Goal: Task Accomplishment & Management: Use online tool/utility

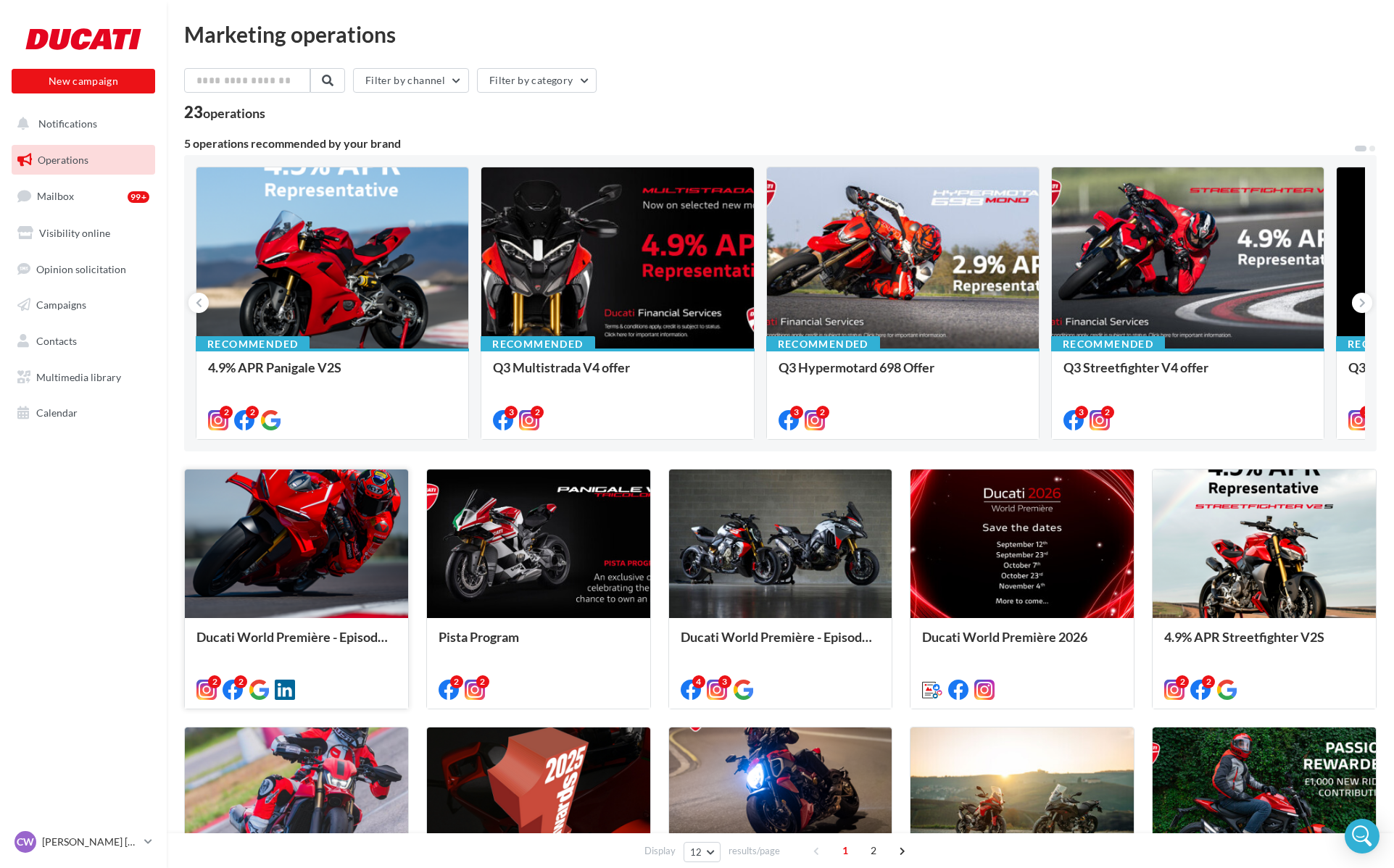
click at [340, 502] on div at bounding box center [296, 544] width 223 height 150
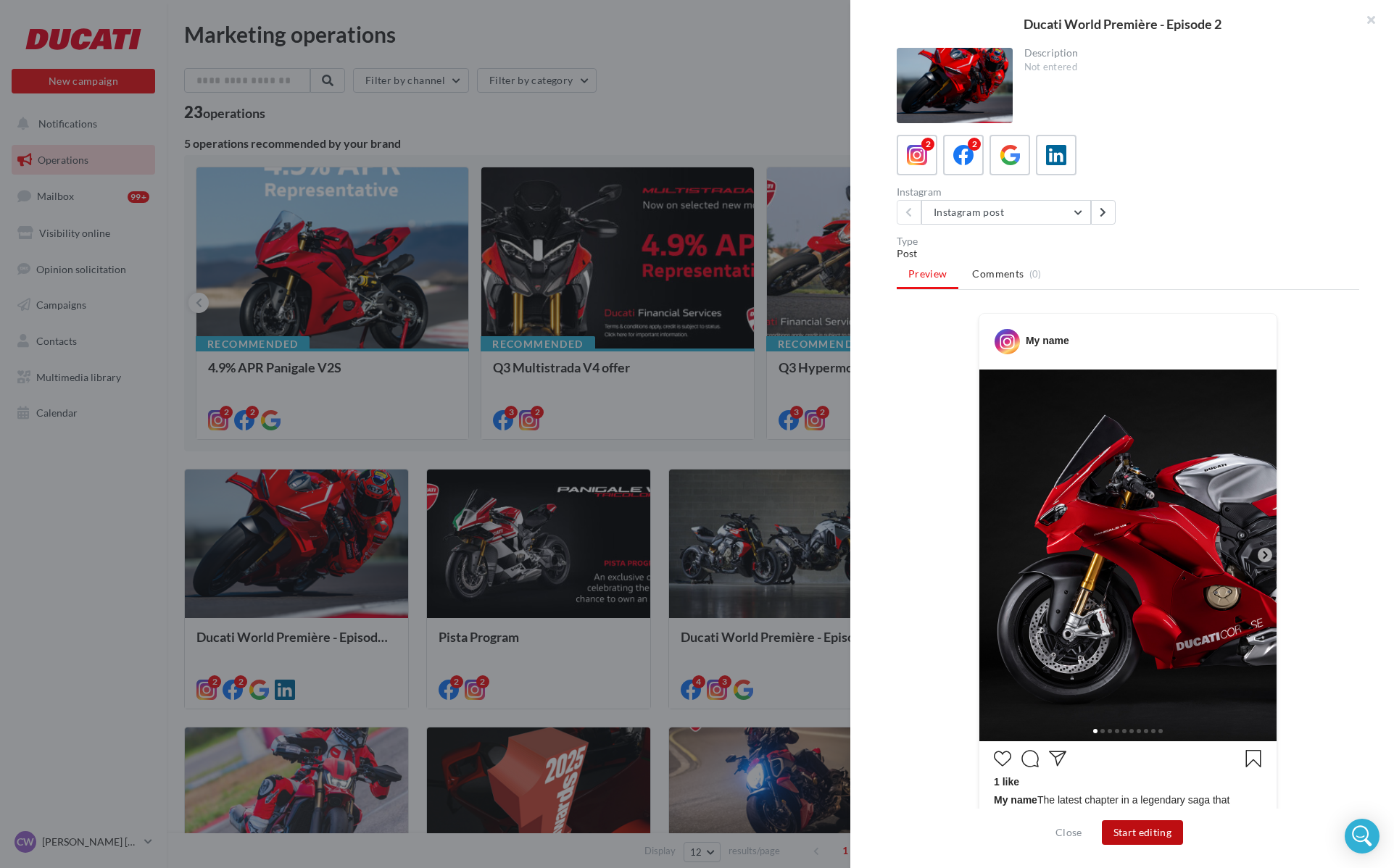
click at [1166, 832] on button "Start editing" at bounding box center [1143, 832] width 82 height 25
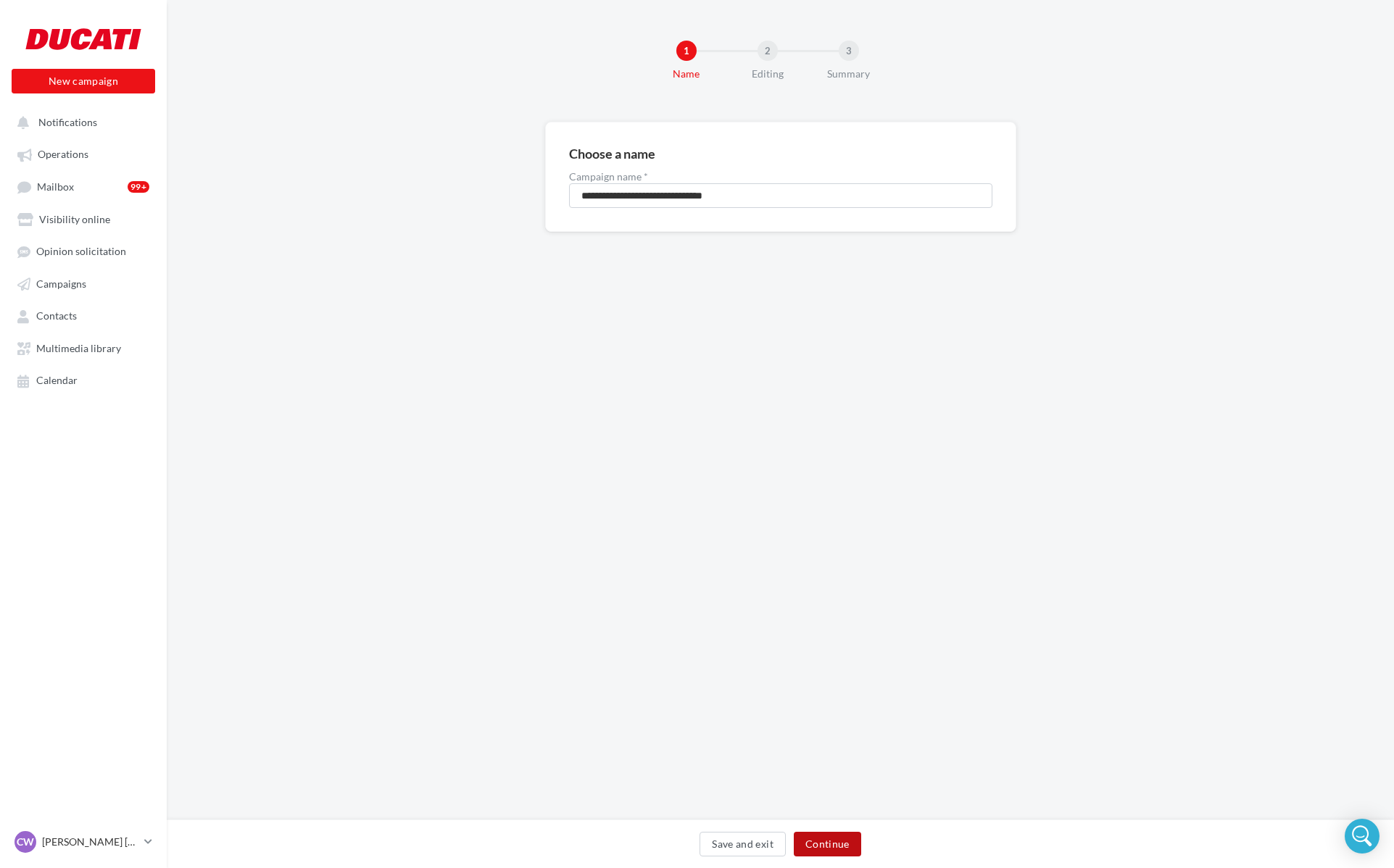
click at [847, 839] on button "Continue" at bounding box center [827, 844] width 67 height 25
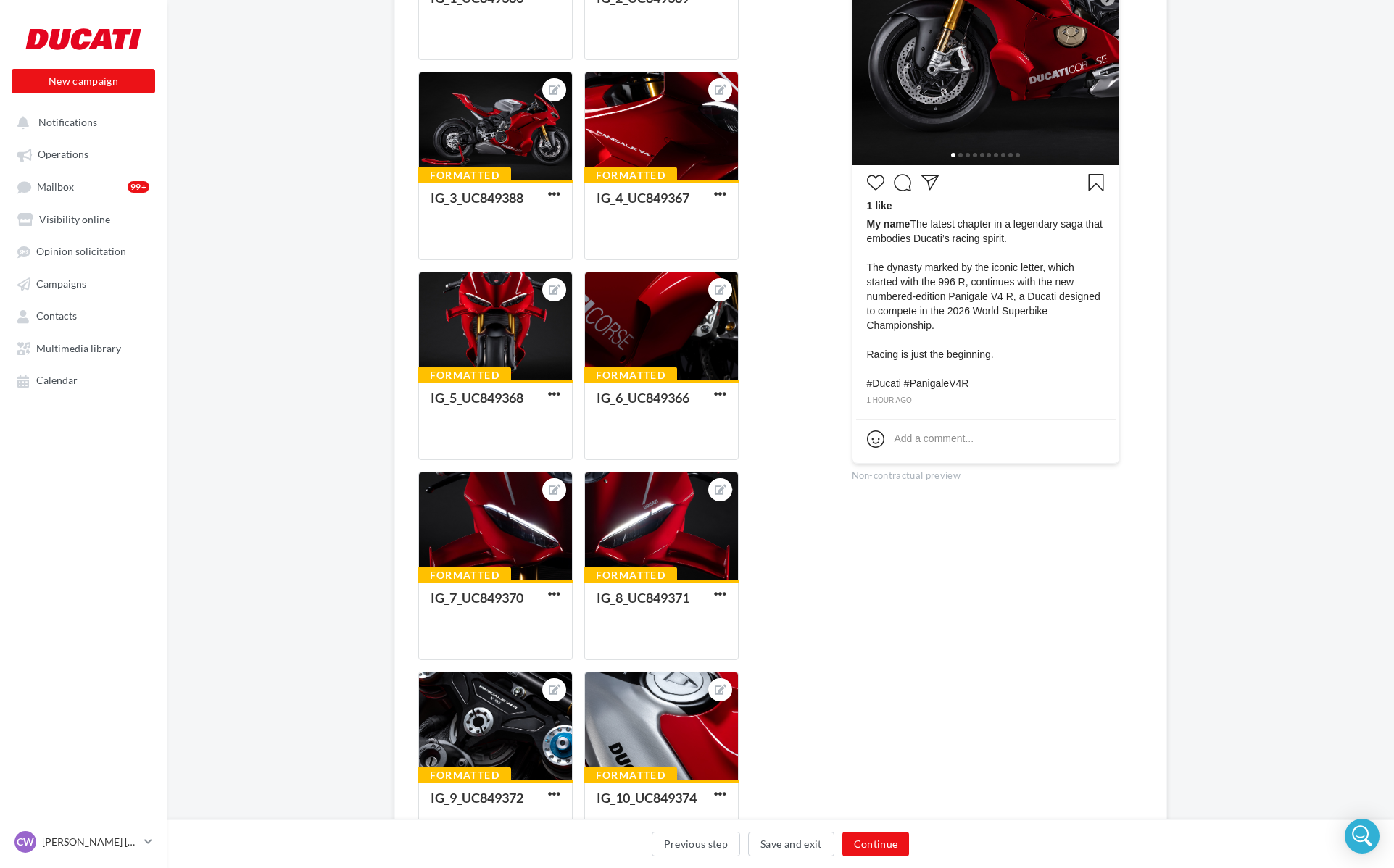
scroll to position [415, 0]
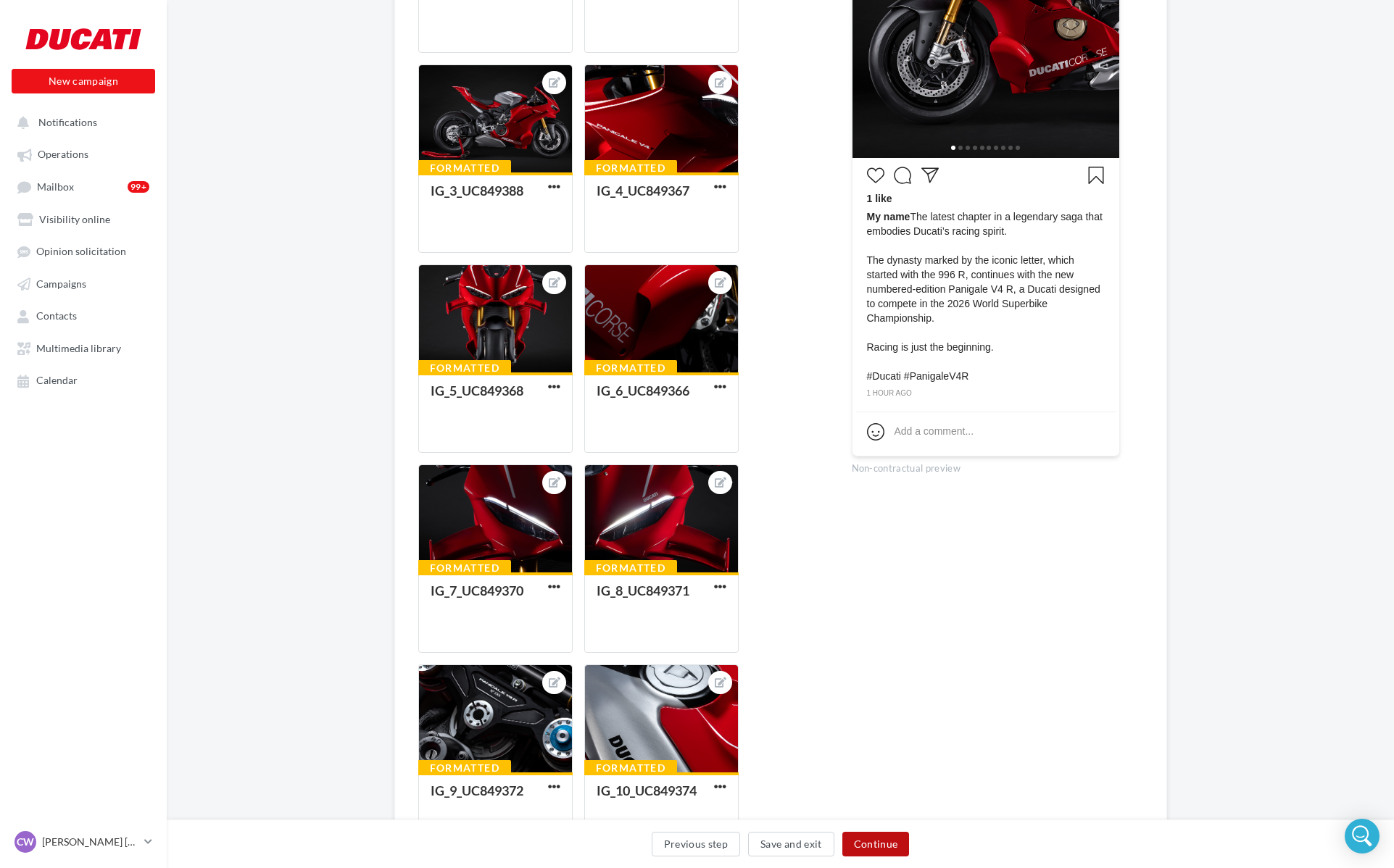
click at [876, 837] on button "Continue" at bounding box center [876, 844] width 67 height 25
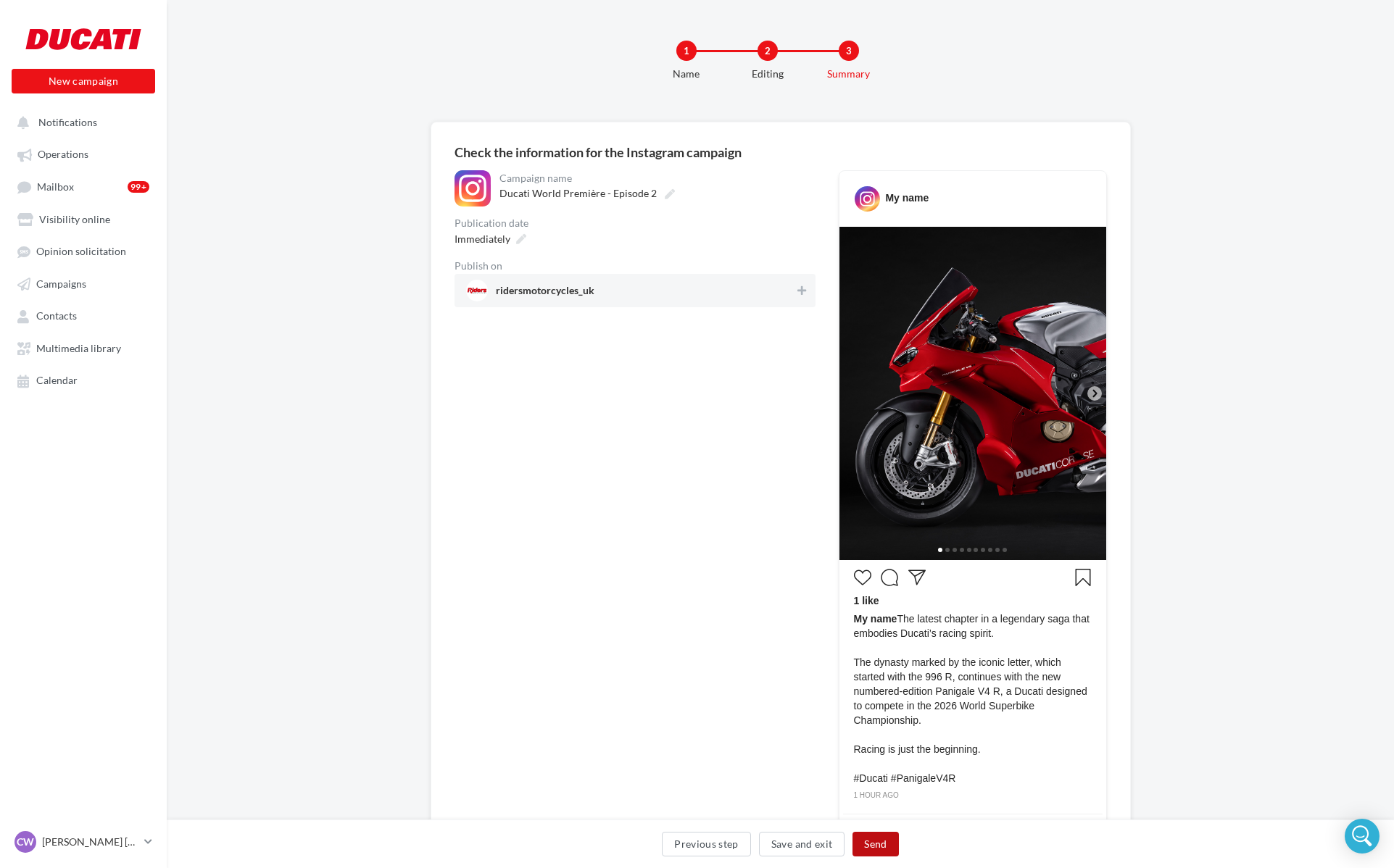
click at [879, 844] on button "Send" at bounding box center [875, 844] width 46 height 25
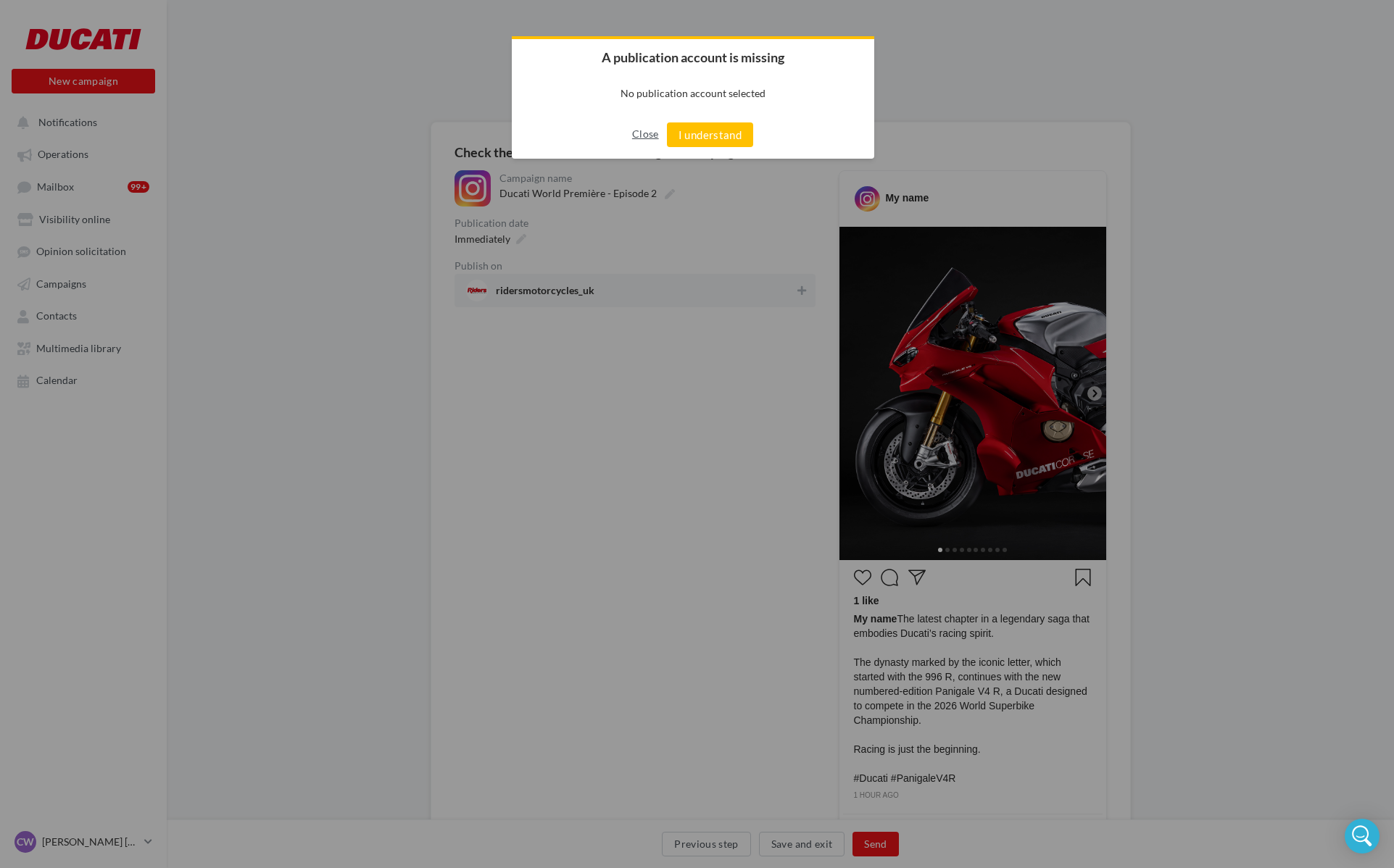
click at [635, 142] on button "Close" at bounding box center [645, 134] width 27 height 23
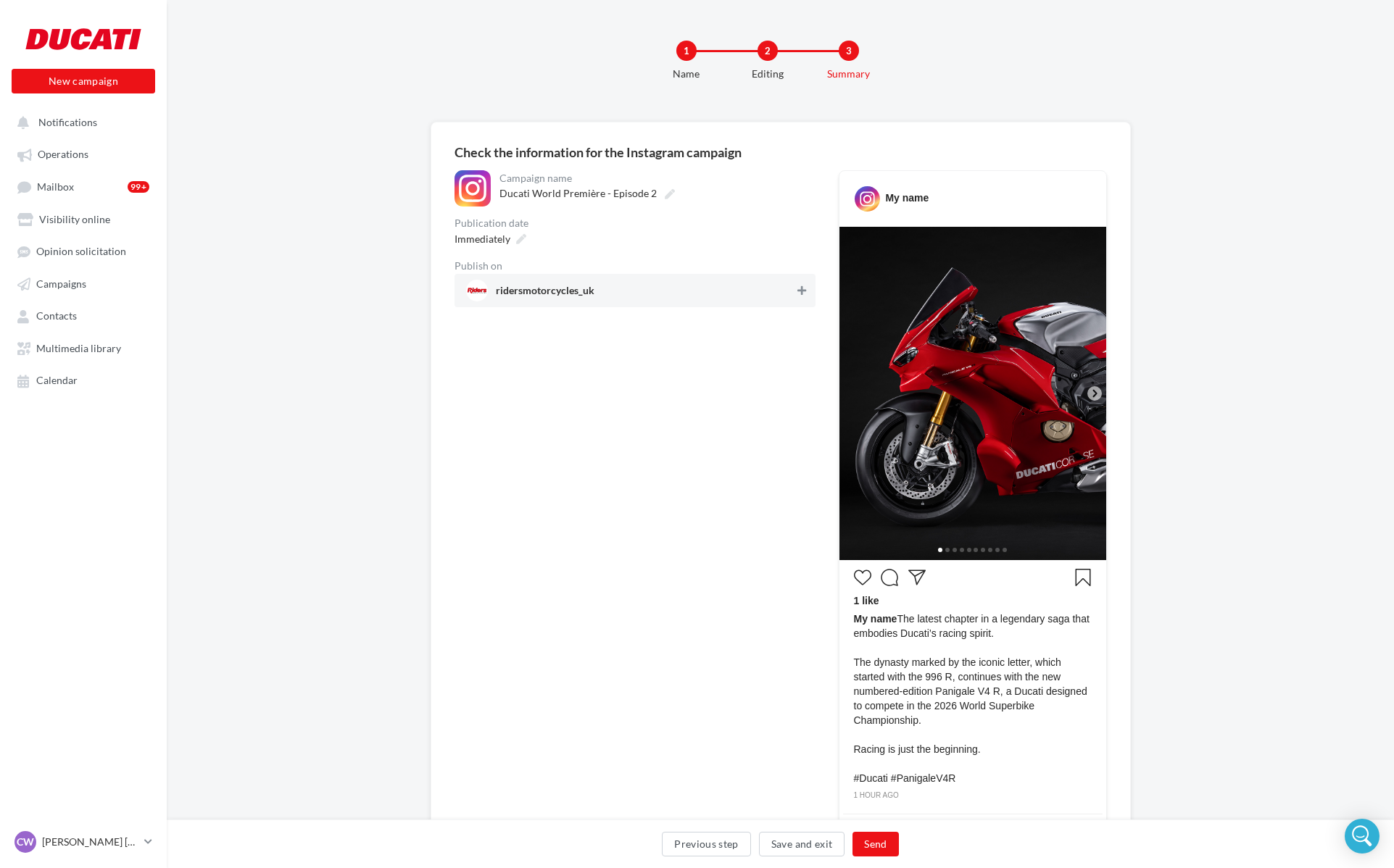
click at [804, 294] on icon at bounding box center [802, 291] width 9 height 10
click at [880, 834] on button "Send" at bounding box center [875, 844] width 46 height 25
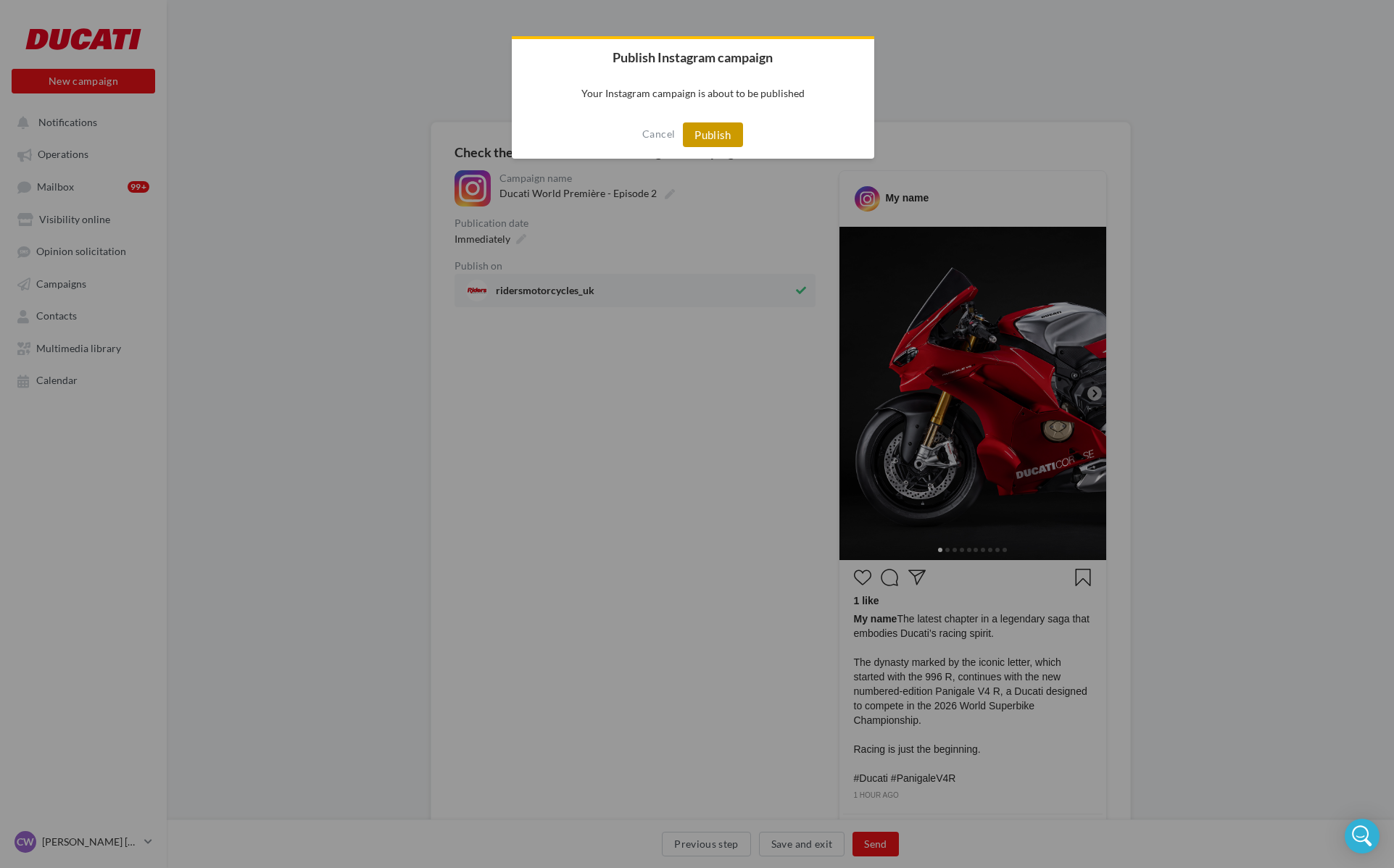
click at [732, 131] on button "Publish" at bounding box center [713, 135] width 60 height 25
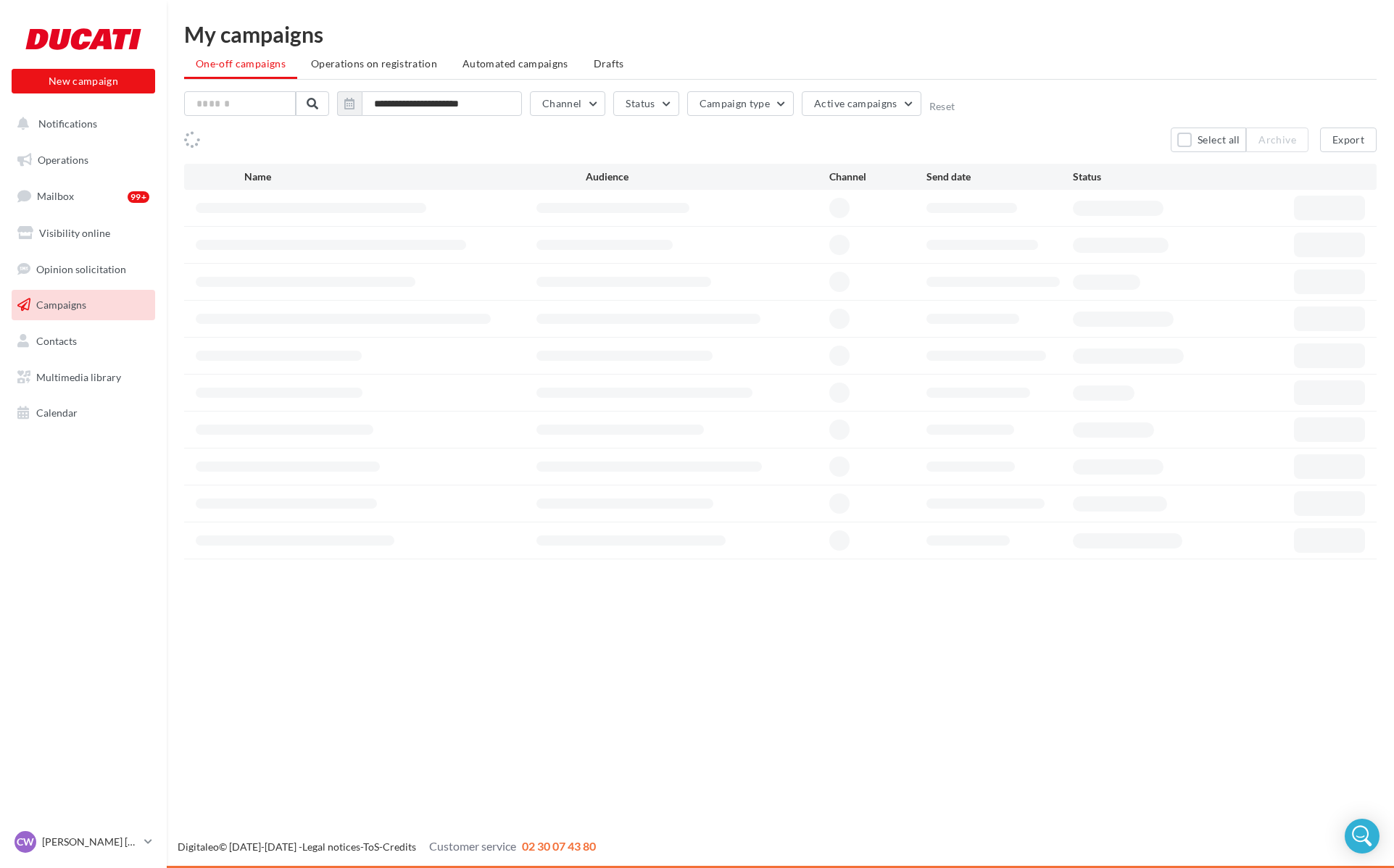
click at [82, 157] on span "Operations" at bounding box center [63, 159] width 51 height 12
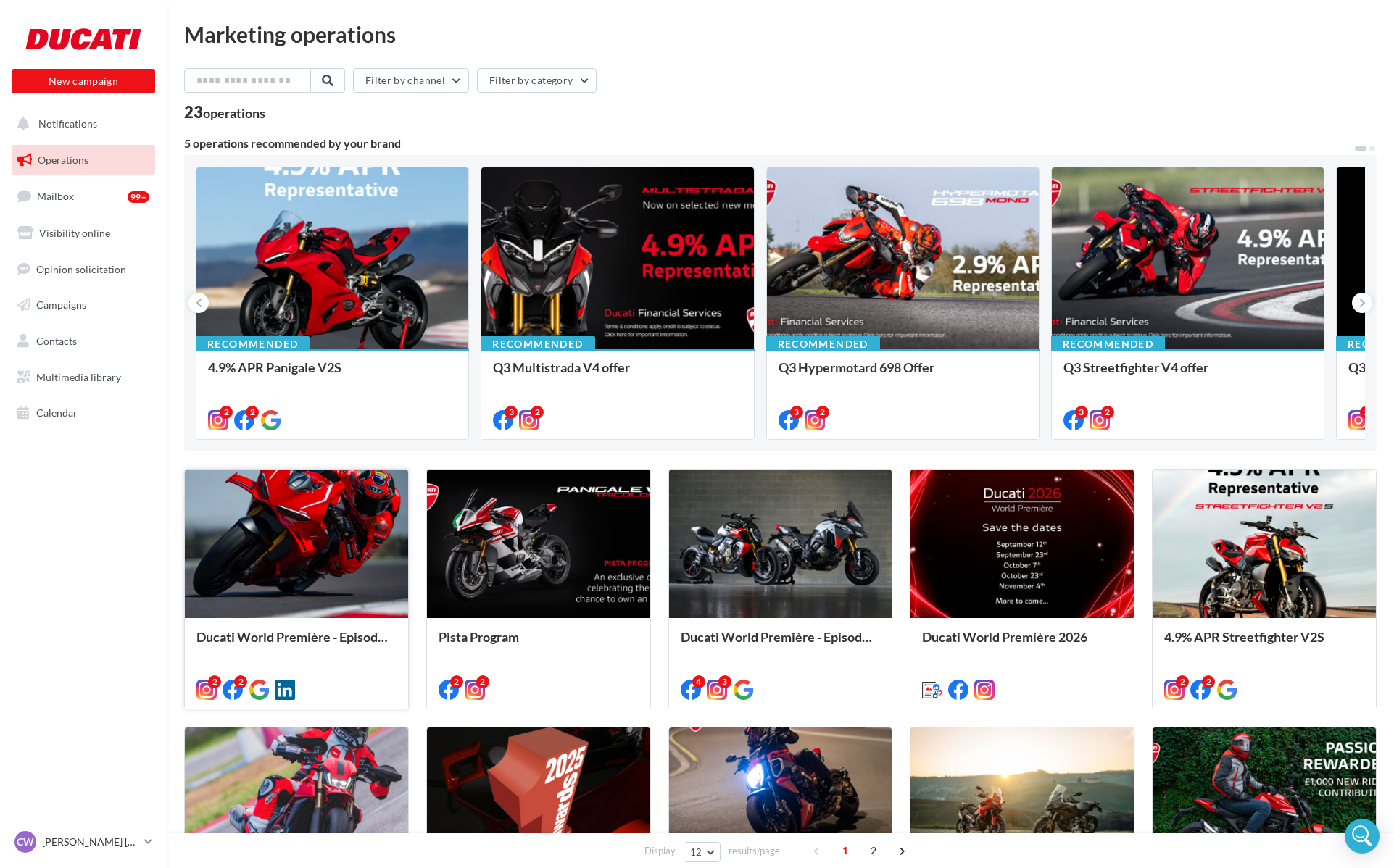
click at [240, 701] on div "2" at bounding box center [233, 692] width 20 height 24
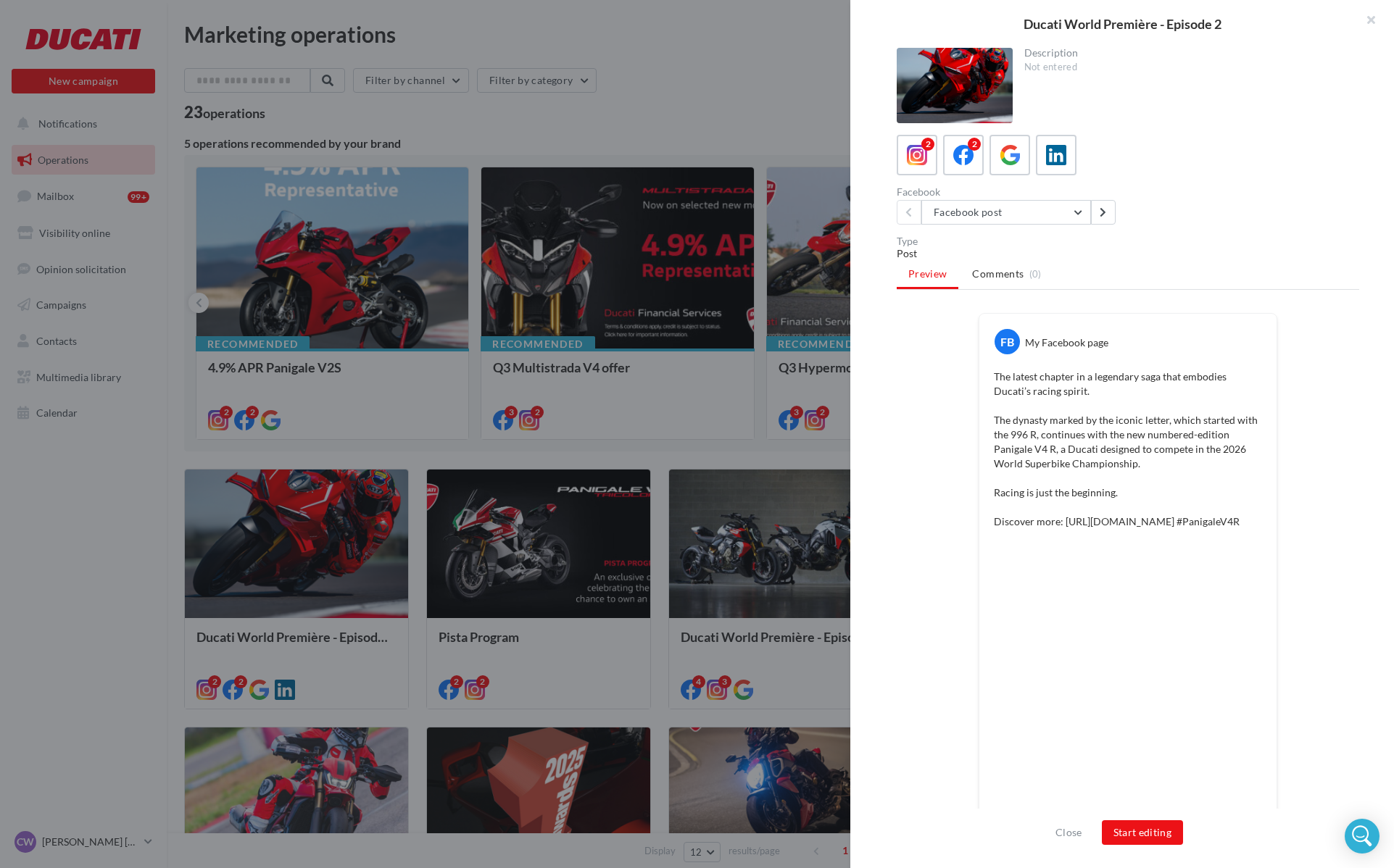
scroll to position [72, 0]
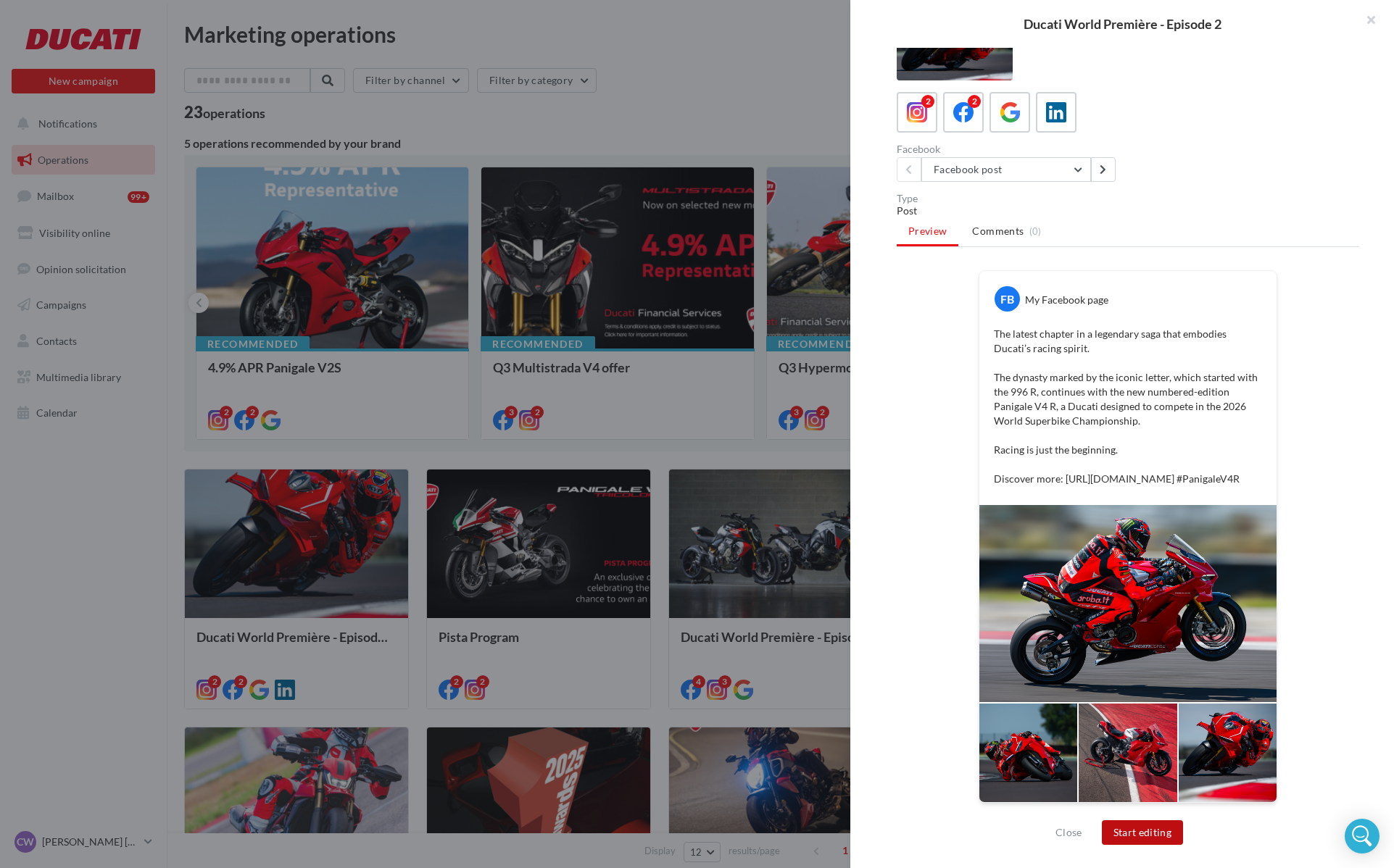
click at [1163, 828] on button "Start editing" at bounding box center [1143, 832] width 82 height 25
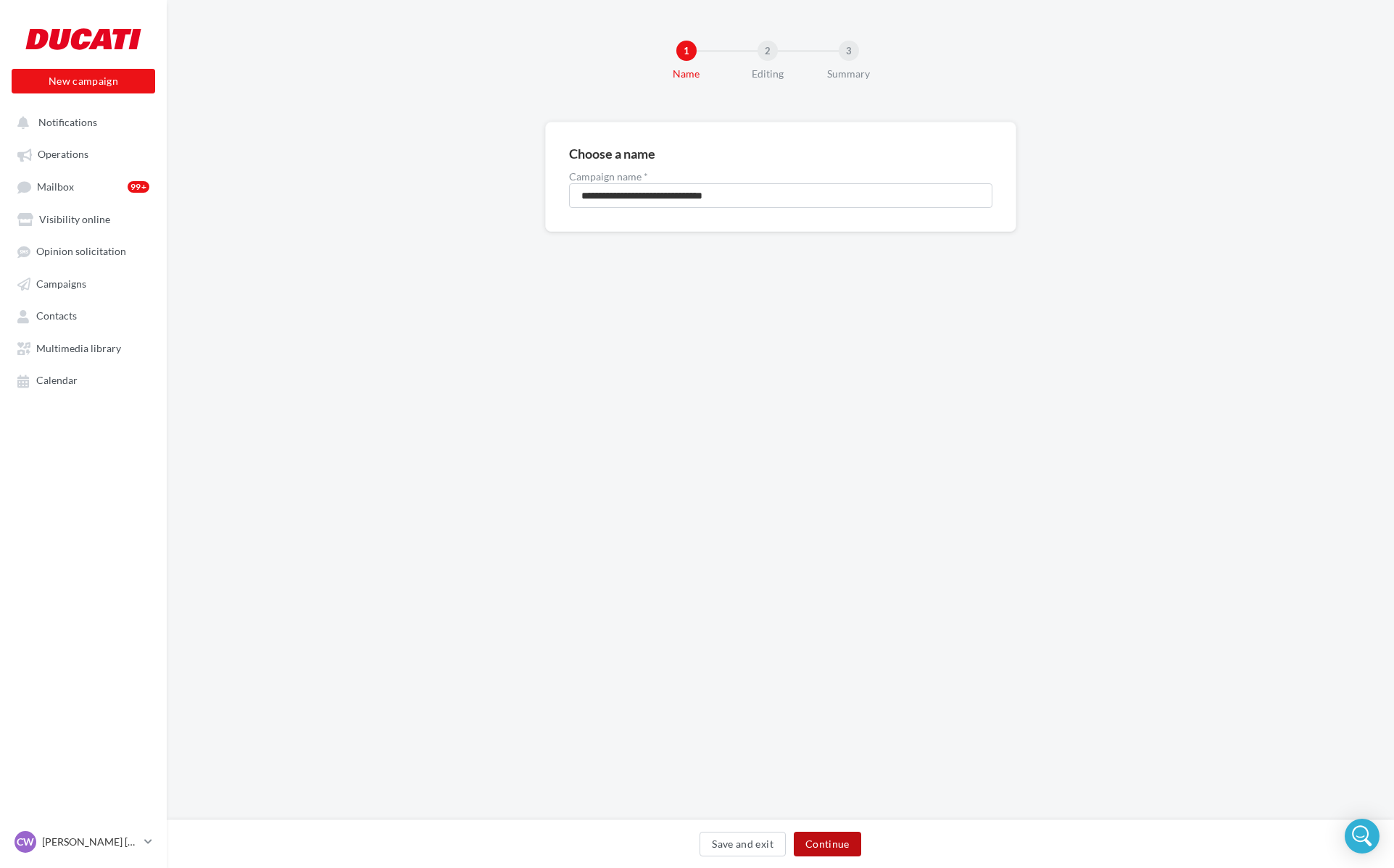
click at [832, 852] on button "Continue" at bounding box center [827, 844] width 67 height 25
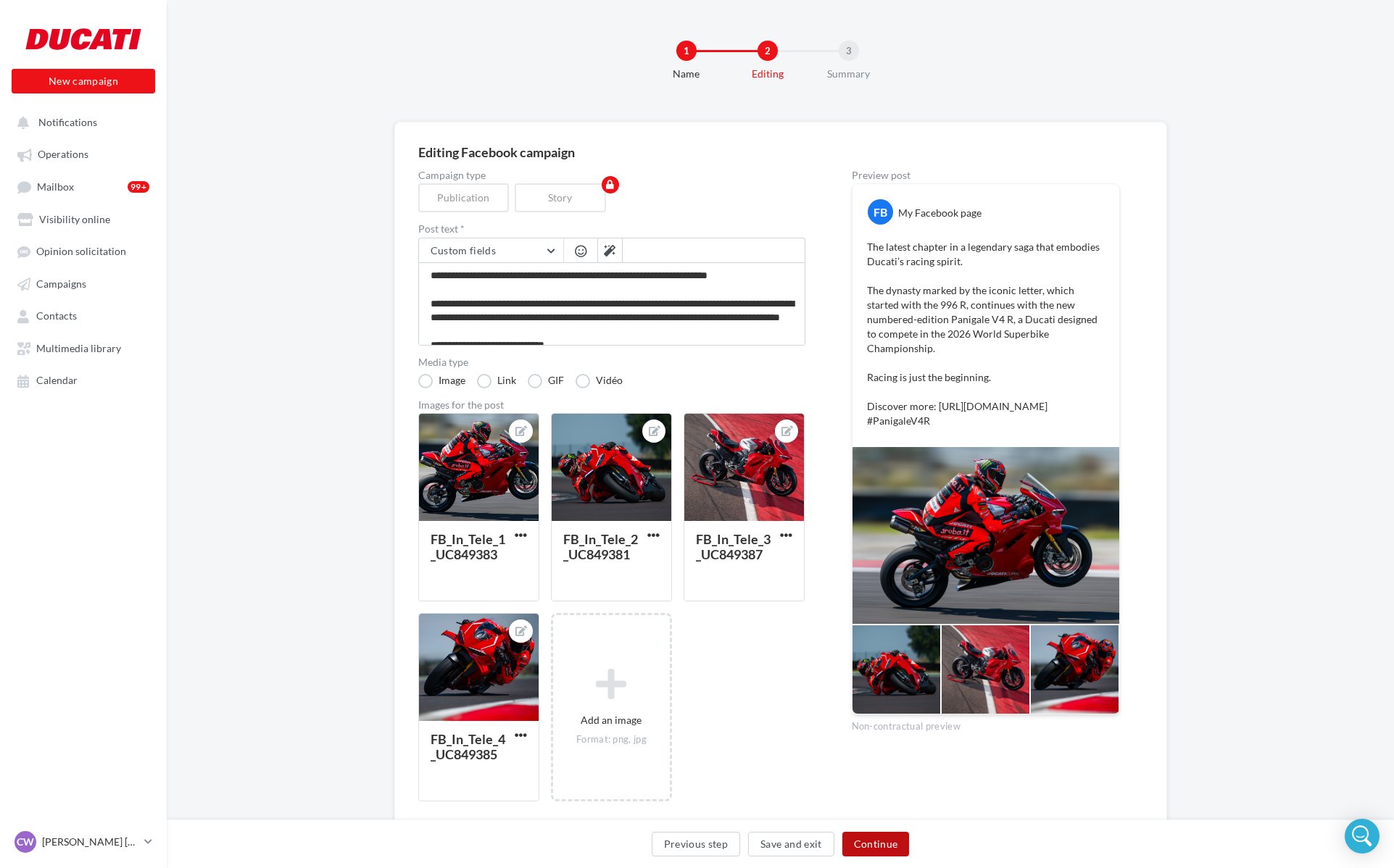
click at [894, 841] on button "Continue" at bounding box center [876, 844] width 67 height 25
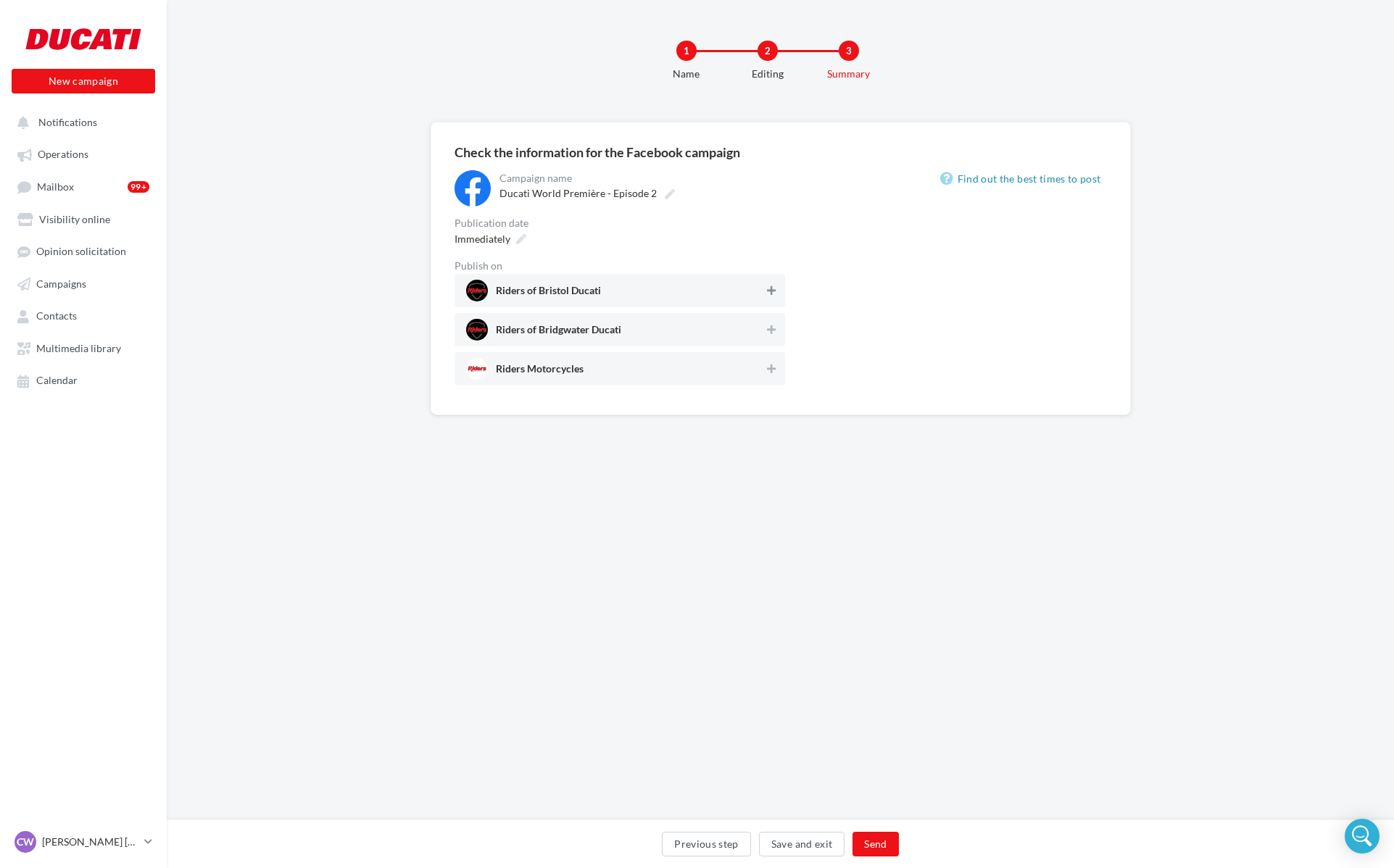
drag, startPoint x: 767, startPoint y: 296, endPoint x: 770, endPoint y: 321, distance: 25.2
click at [767, 296] on button at bounding box center [770, 290] width 14 height 17
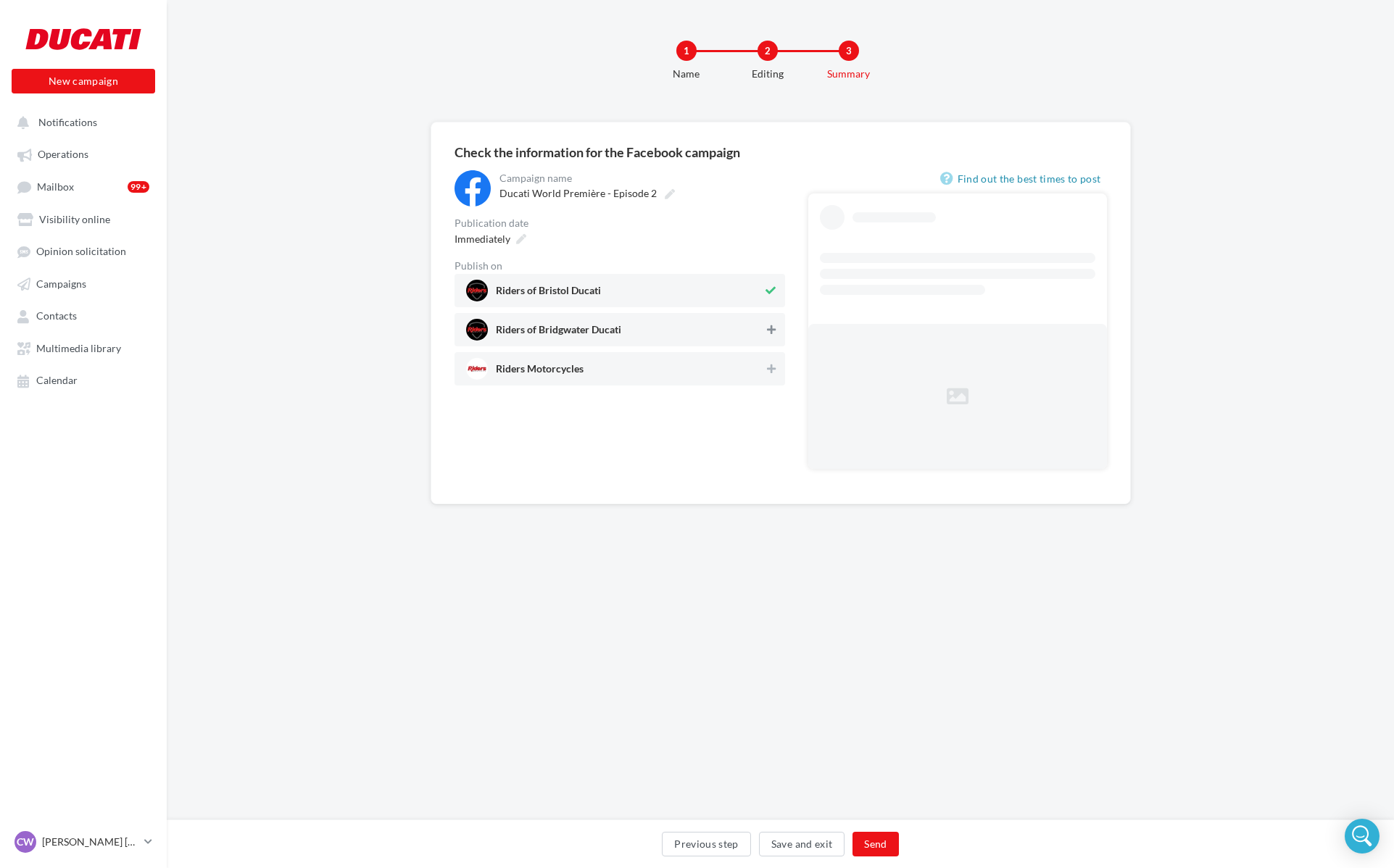
click at [771, 326] on icon at bounding box center [771, 330] width 9 height 10
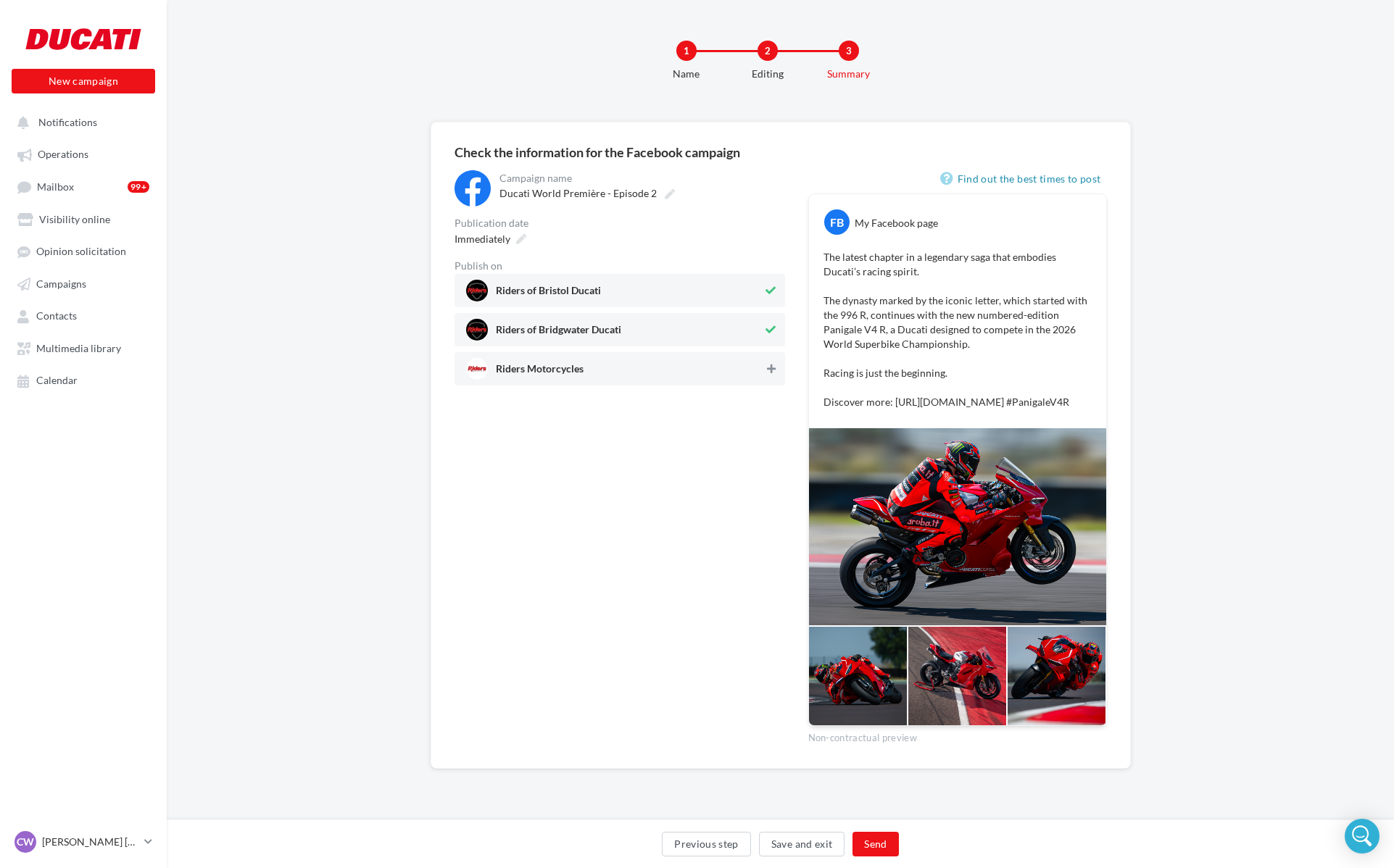
click at [767, 371] on icon at bounding box center [771, 369] width 9 height 10
click at [869, 840] on button "Send" at bounding box center [875, 844] width 46 height 25
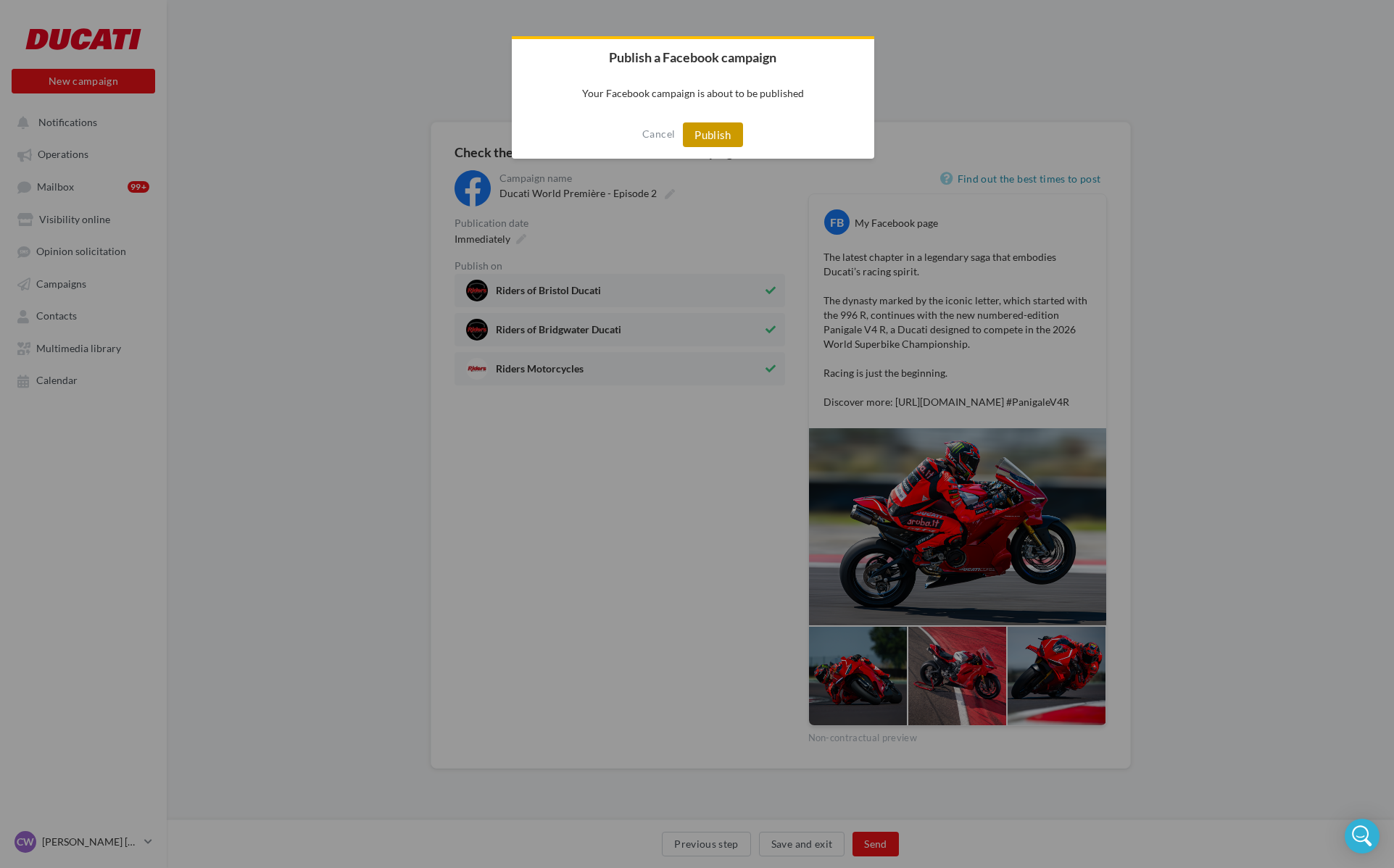
click at [728, 141] on button "Publish" at bounding box center [713, 135] width 60 height 25
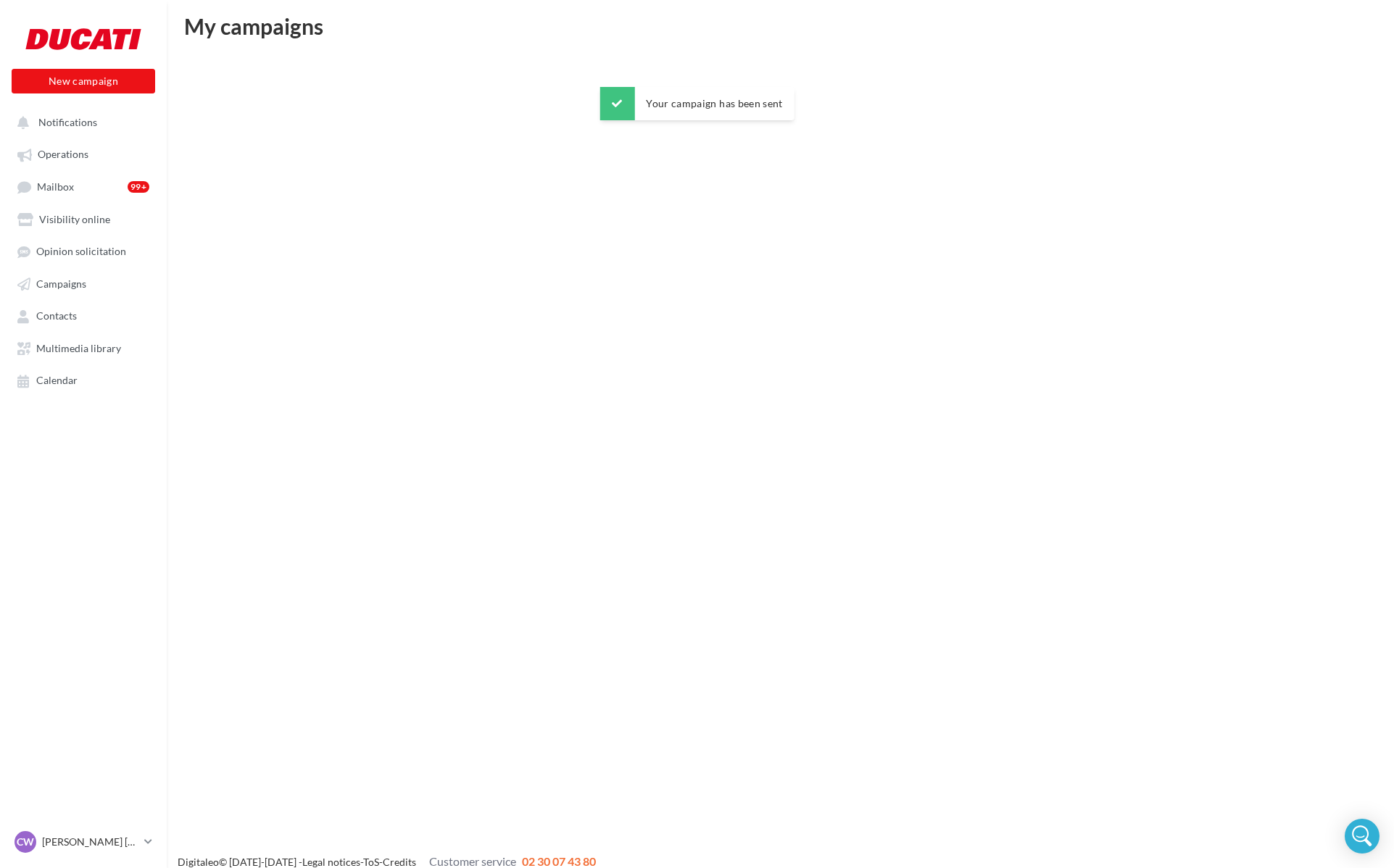
scroll to position [23, 0]
